Goal: Communication & Community: Answer question/provide support

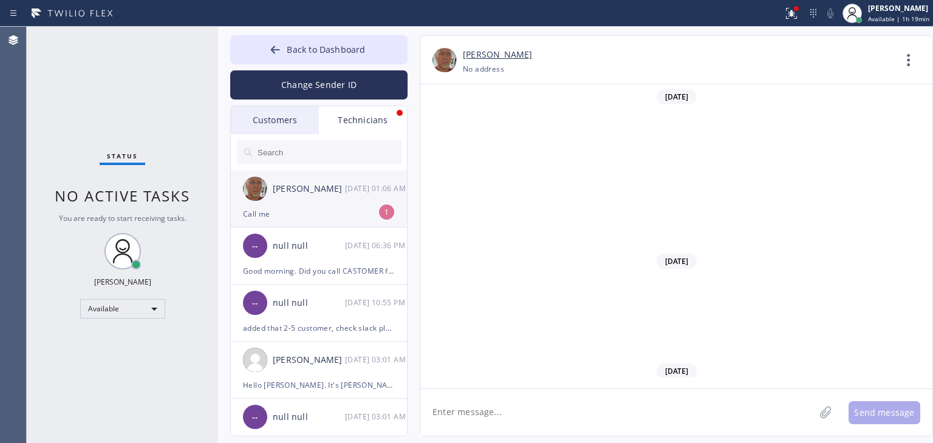
scroll to position [11578, 0]
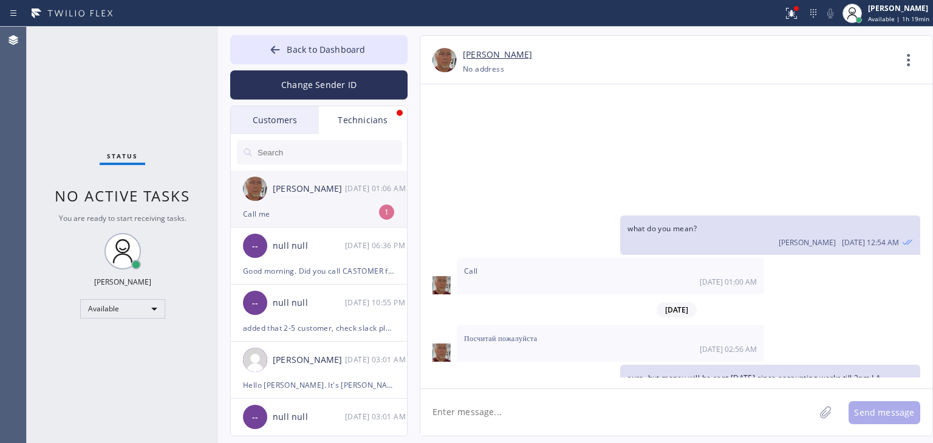
click at [326, 176] on div "[PERSON_NAME] [DATE] 01:06 AM" at bounding box center [319, 189] width 177 height 36
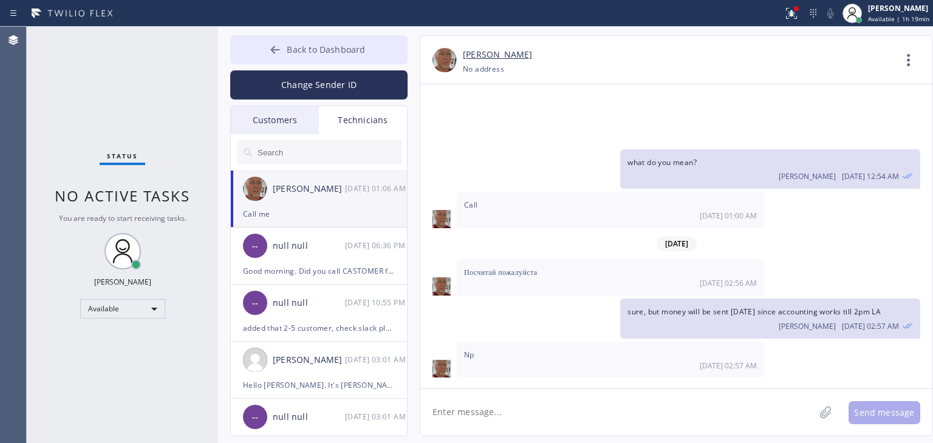
click at [361, 39] on button "Back to Dashboard" at bounding box center [318, 49] width 177 height 29
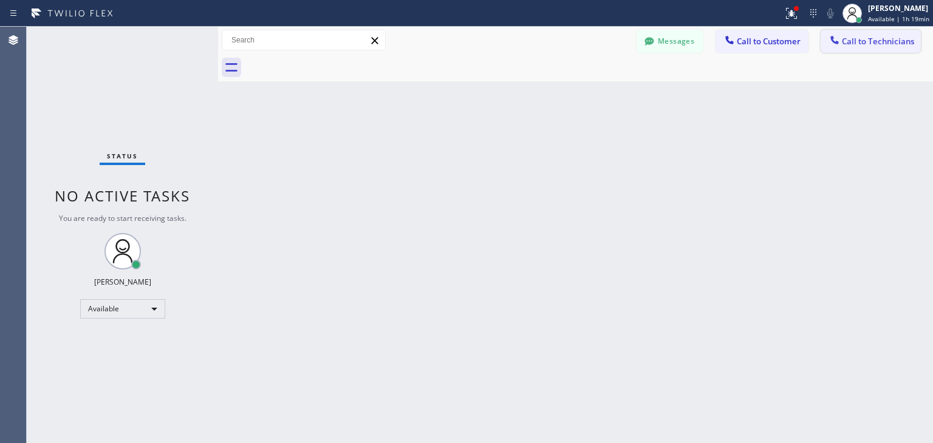
click at [872, 39] on span "Call to Technicians" at bounding box center [878, 41] width 72 height 11
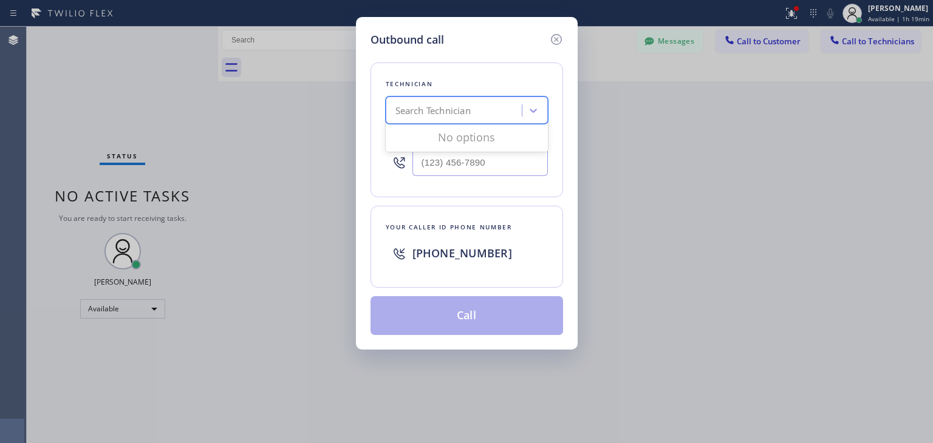
click at [494, 117] on div "Search Technician" at bounding box center [455, 110] width 132 height 21
type input "[PERSON_NAME]"
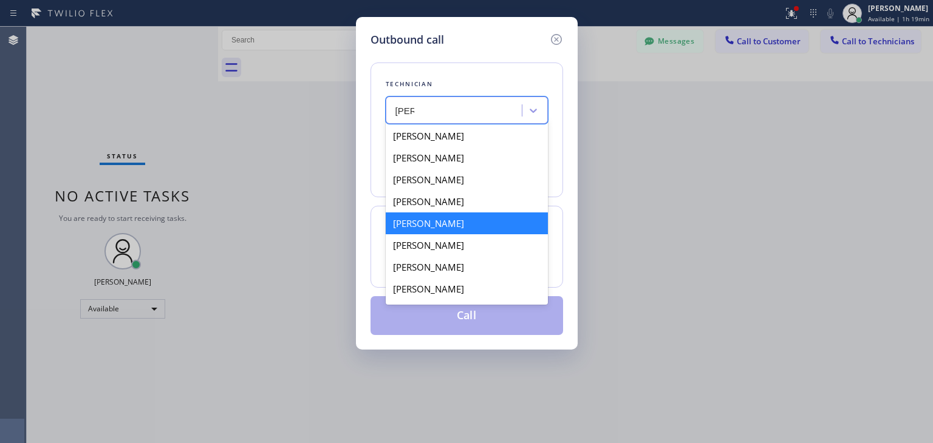
click at [487, 230] on div "[PERSON_NAME]" at bounding box center [467, 224] width 162 height 22
type input "[PHONE_NUMBER]"
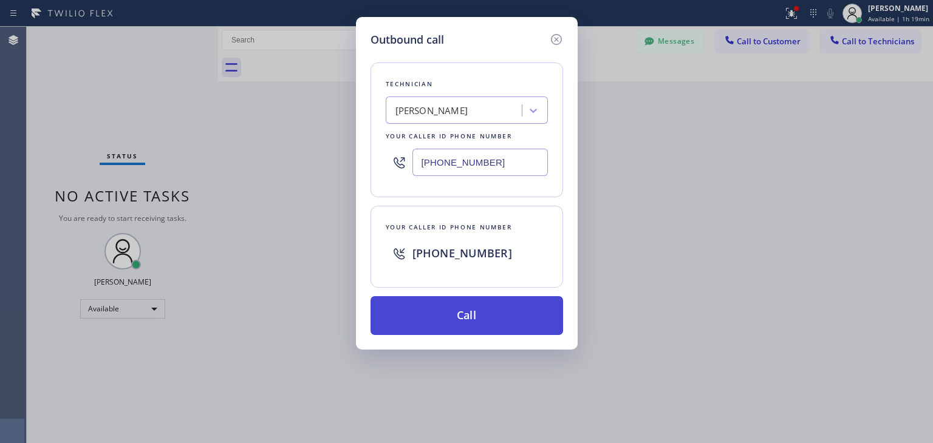
drag, startPoint x: 485, startPoint y: 338, endPoint x: 503, endPoint y: 321, distance: 25.3
click at [503, 321] on div "Outbound call Technician [PERSON_NAME] Your caller id phone number [PHONE_NUMBE…" at bounding box center [467, 183] width 222 height 333
click at [503, 321] on button "Call" at bounding box center [467, 315] width 193 height 39
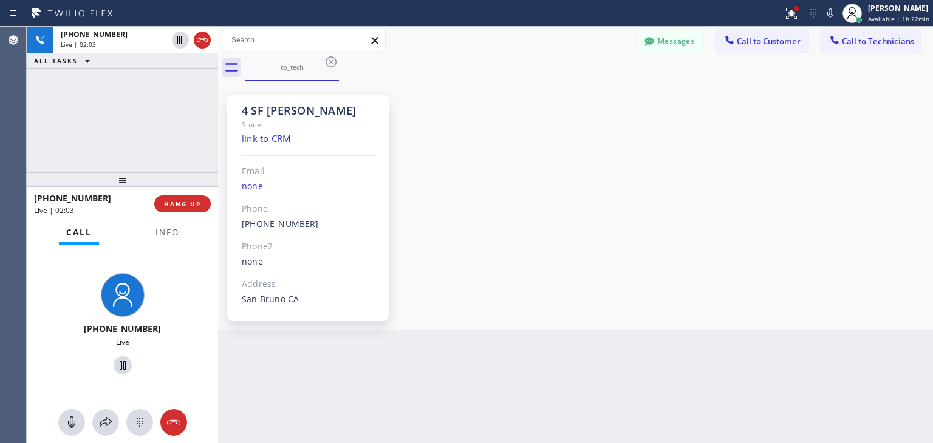
scroll to position [11644, 0]
click at [202, 202] on button "HANG UP" at bounding box center [182, 204] width 56 height 17
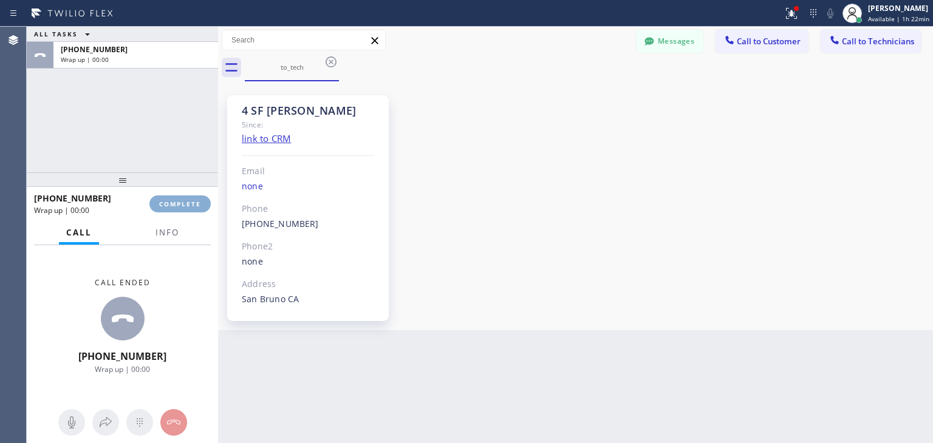
click at [202, 202] on button "COMPLETE" at bounding box center [179, 204] width 61 height 17
